Goal: Navigation & Orientation: Find specific page/section

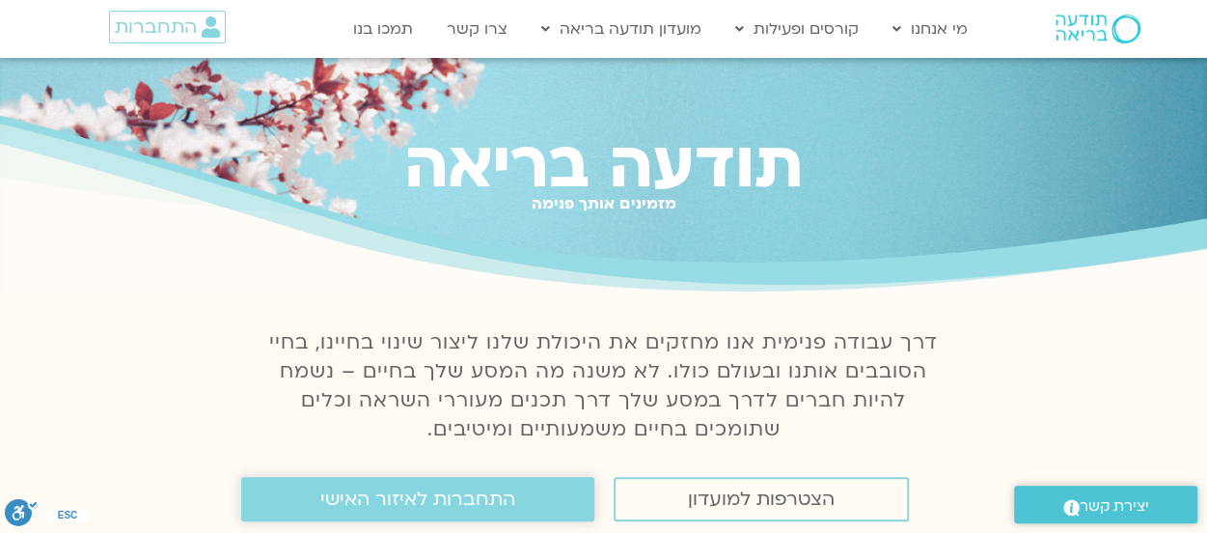
click at [355, 497] on span "התחברות לאיזור האישי" at bounding box center [417, 498] width 195 height 21
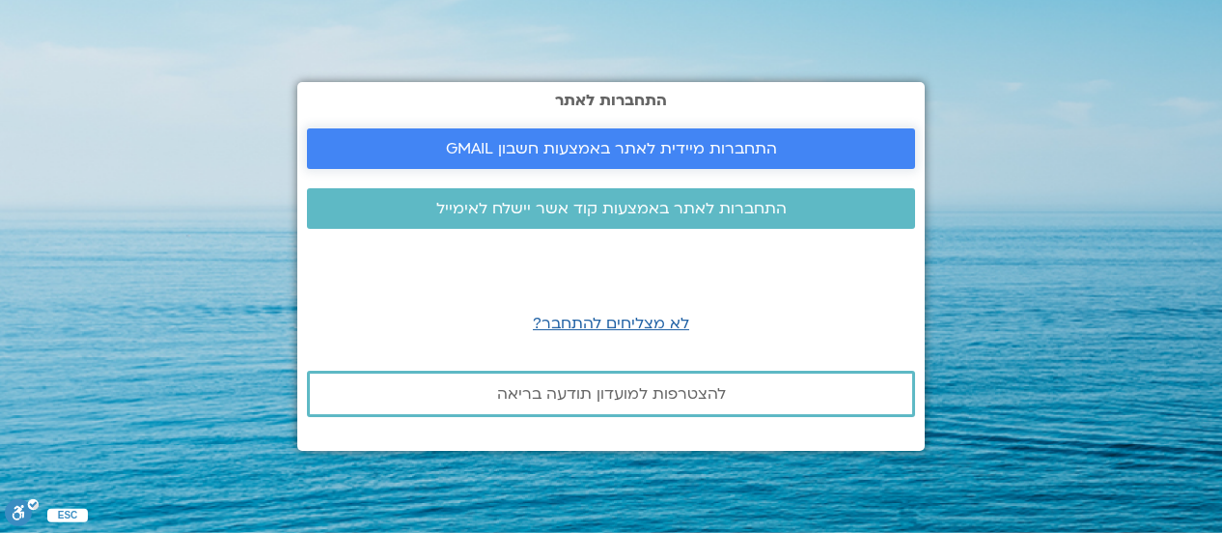
click at [549, 149] on span "התחברות מיידית לאתר באמצעות חשבון GMAIL" at bounding box center [611, 148] width 331 height 17
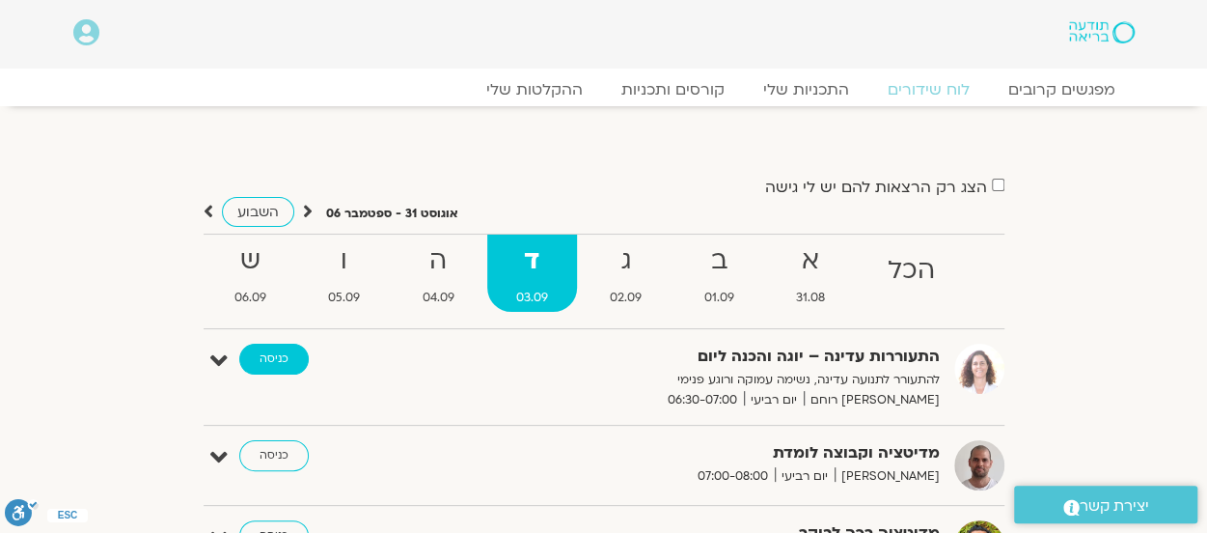
click at [282, 362] on link "כניסה" at bounding box center [273, 359] width 69 height 31
